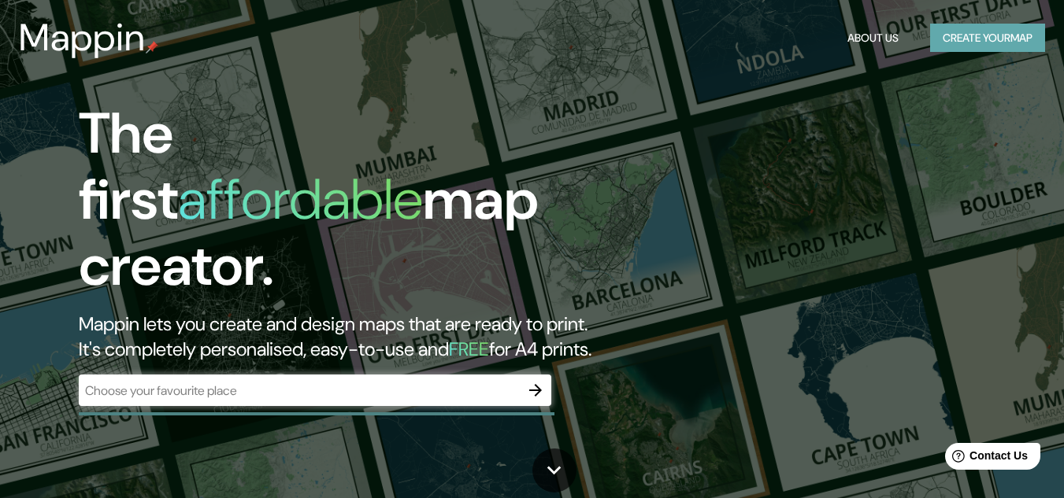
click at [1037, 40] on button "Create your map" at bounding box center [987, 38] width 115 height 29
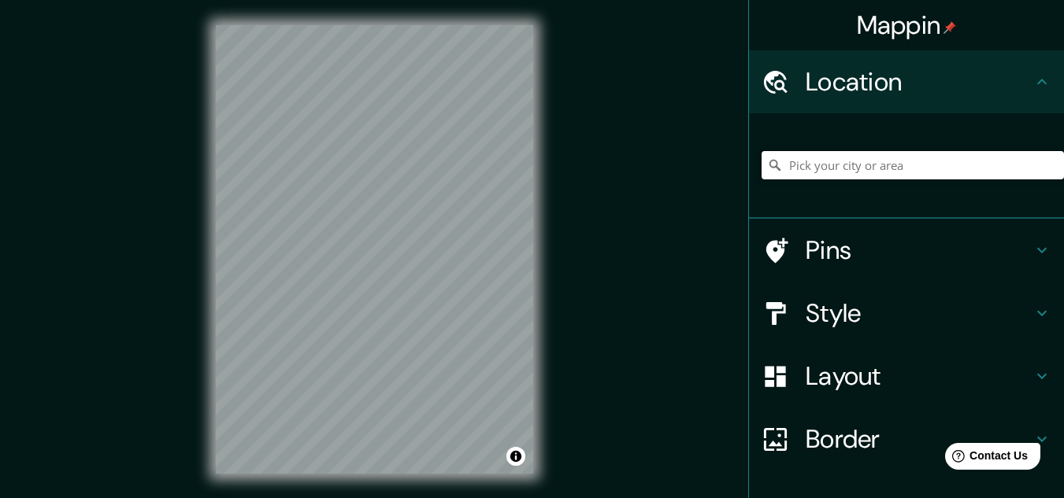
click at [791, 156] on input "Pick your city or area" at bounding box center [912, 165] width 302 height 28
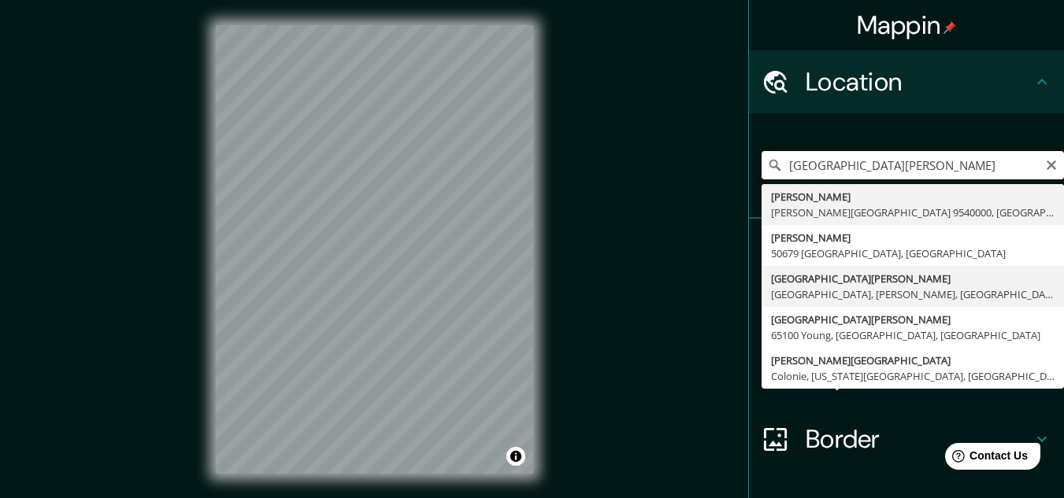
type input "[GEOGRAPHIC_DATA][PERSON_NAME], [GEOGRAPHIC_DATA], [PERSON_NAME], [GEOGRAPHIC_D…"
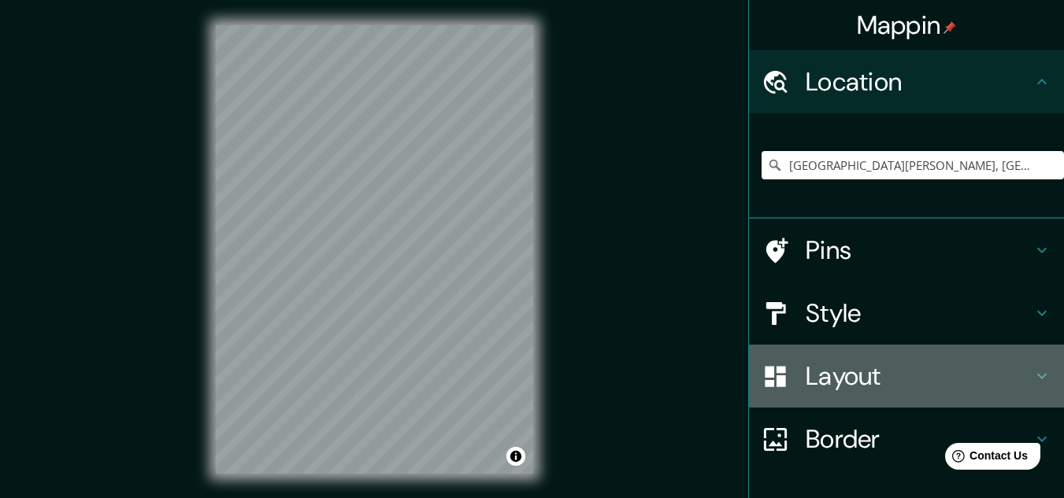
click at [828, 391] on h4 "Layout" at bounding box center [919, 376] width 227 height 31
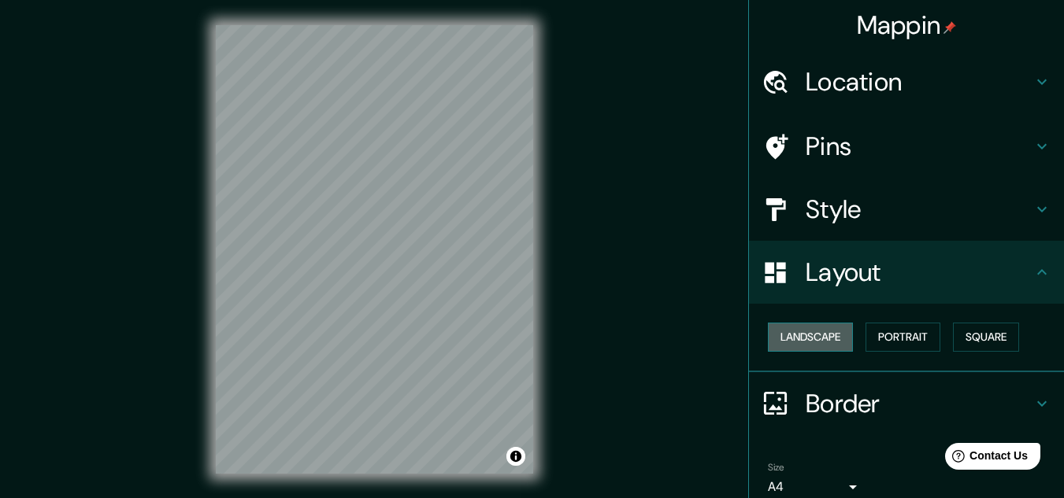
click at [815, 335] on button "Landscape" at bounding box center [810, 337] width 85 height 29
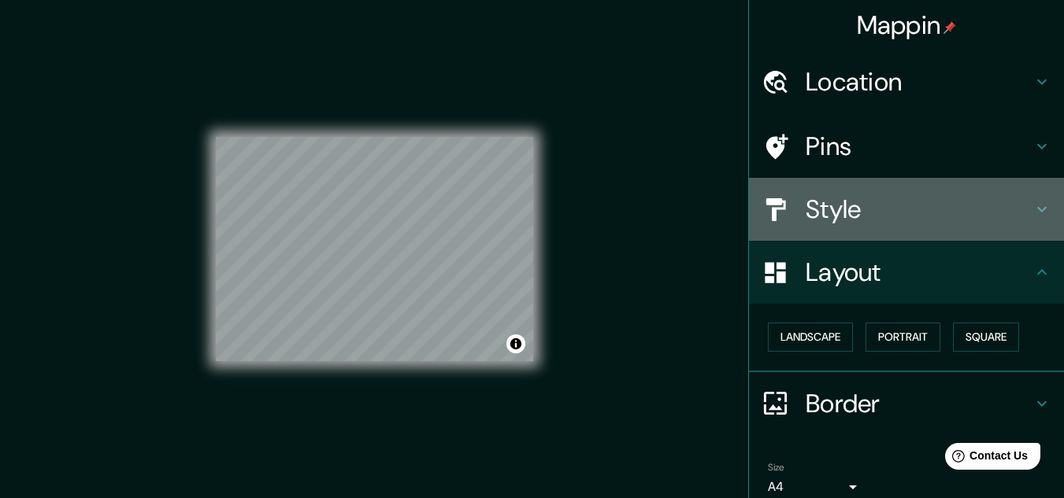
click at [843, 204] on h4 "Style" at bounding box center [919, 209] width 227 height 31
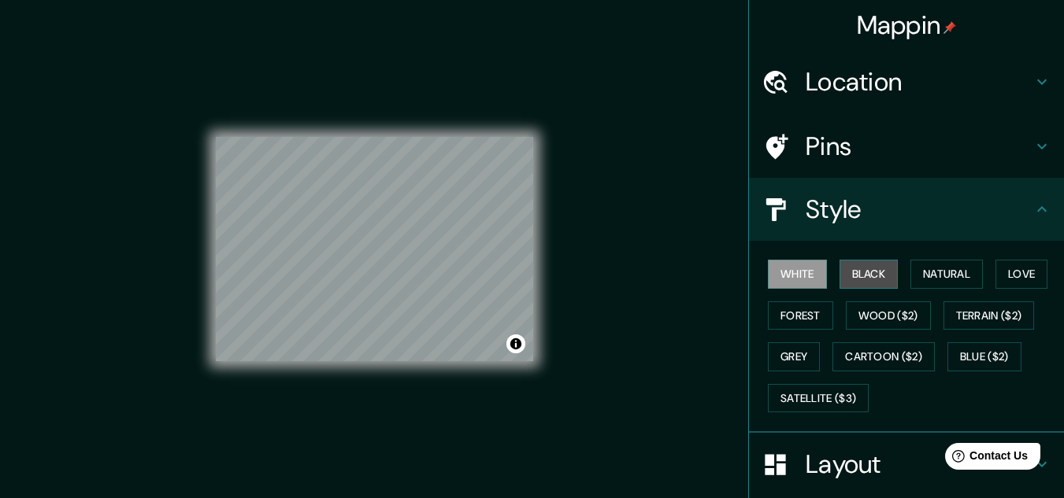
click at [859, 276] on button "Black" at bounding box center [868, 274] width 59 height 29
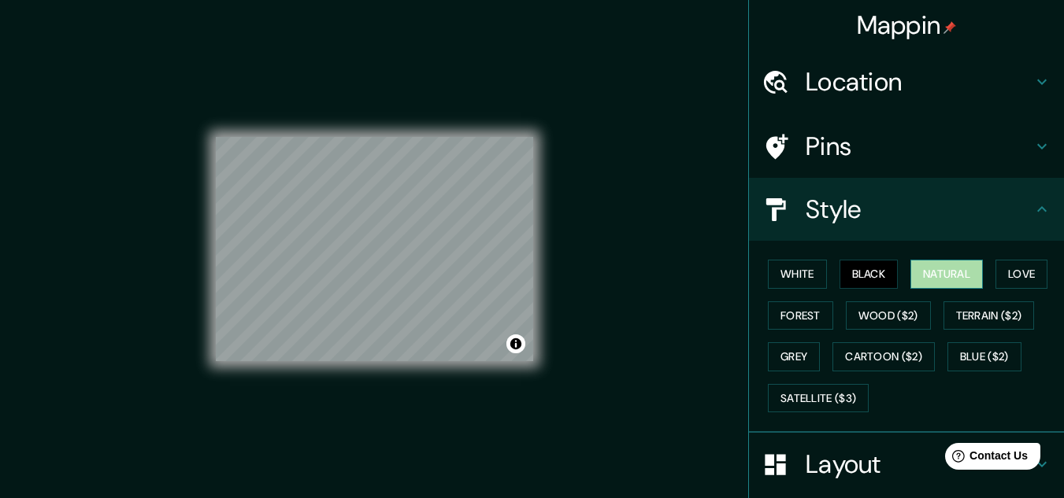
click at [934, 284] on button "Natural" at bounding box center [946, 274] width 72 height 29
